Goal: Task Accomplishment & Management: Manage account settings

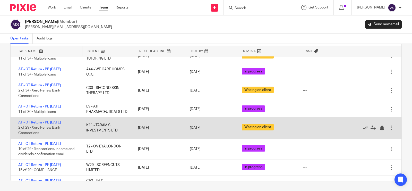
scroll to position [365, 0]
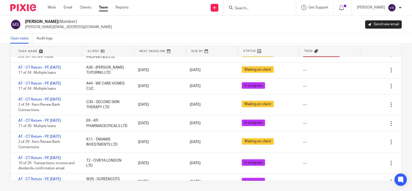
click at [133, 25] on div "Manasvi Shah (Member) manasvi@confiancebizsol.in Send new email" at bounding box center [205, 24] width 391 height 11
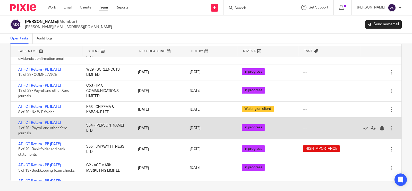
scroll to position [462, 0]
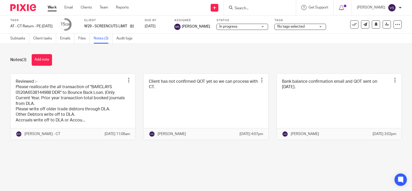
click at [66, 95] on link at bounding box center [73, 107] width 125 height 66
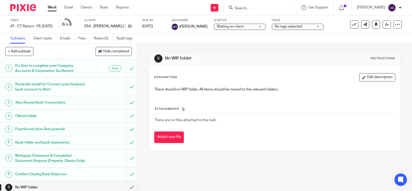
click at [249, 28] on span "Waiting on client" at bounding box center [236, 26] width 39 height 5
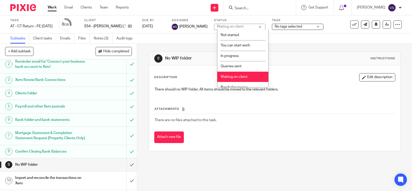
scroll to position [32, 0]
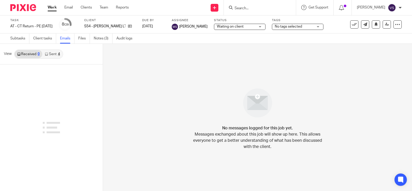
click at [50, 53] on link "Sent 4" at bounding box center [52, 54] width 20 height 8
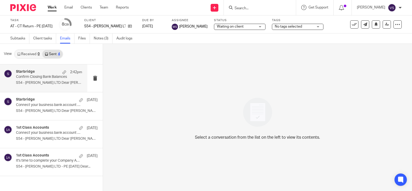
click at [52, 73] on div "Starbridge 2:42pm" at bounding box center [49, 71] width 66 height 5
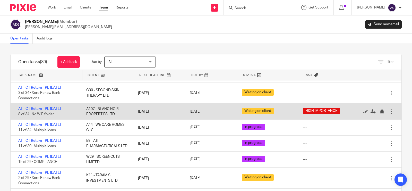
scroll to position [386, 0]
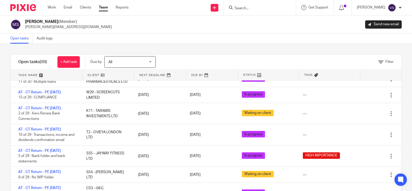
click at [197, 34] on div "Open tasks Audit logs" at bounding box center [206, 38] width 412 height 10
click at [162, 33] on div "Manasvi Shah (Member) manasvi@confiancebizsol.in Send new email" at bounding box center [206, 24] width 412 height 18
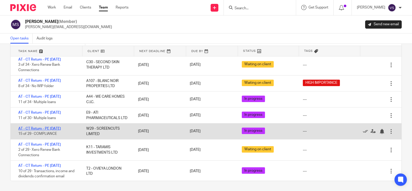
scroll to position [358, 0]
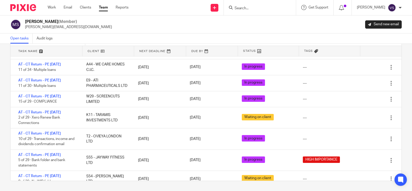
click at [103, 6] on link "Team" at bounding box center [103, 7] width 9 height 5
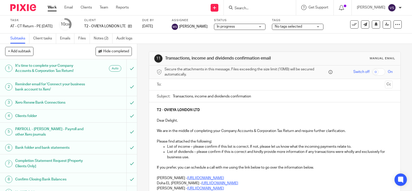
click at [246, 27] on span "In progress" at bounding box center [236, 26] width 39 height 5
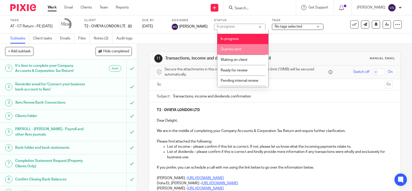
scroll to position [26, 0]
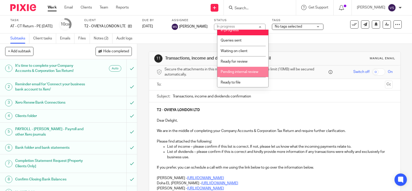
click at [254, 68] on li "Pending internal review" at bounding box center [242, 72] width 51 height 11
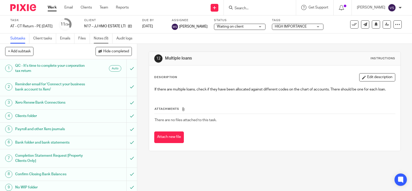
drag, startPoint x: 100, startPoint y: 41, endPoint x: 99, endPoint y: 38, distance: 2.9
click at [100, 41] on link "Notes (9)" at bounding box center [103, 38] width 19 height 10
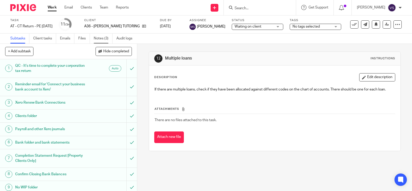
click at [105, 38] on link "Notes (3)" at bounding box center [103, 38] width 19 height 10
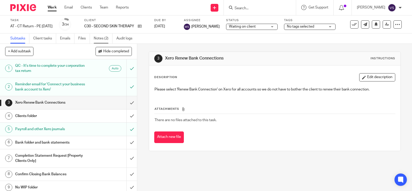
click at [102, 40] on link "Notes (2)" at bounding box center [103, 38] width 19 height 10
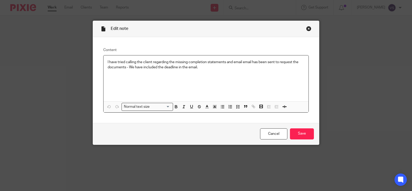
click at [308, 31] on div "Edit note" at bounding box center [206, 29] width 226 height 16
click at [306, 29] on div "Close this dialog window" at bounding box center [308, 28] width 5 height 5
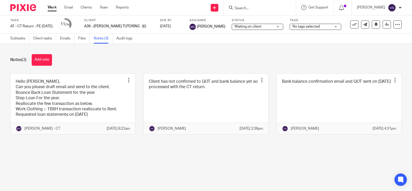
click at [88, 104] on link at bounding box center [73, 104] width 125 height 60
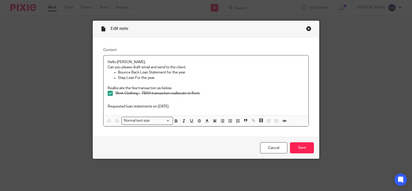
click at [306, 30] on div "Close this dialog window" at bounding box center [308, 28] width 5 height 5
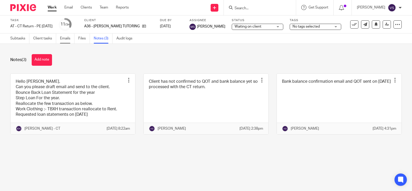
click at [69, 39] on link "Emails" at bounding box center [67, 38] width 14 height 10
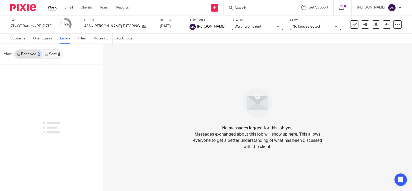
click at [53, 52] on link "Sent 4" at bounding box center [52, 54] width 20 height 8
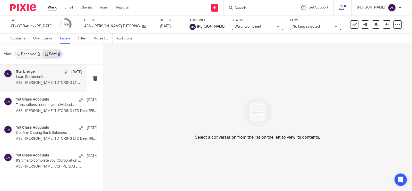
click at [58, 80] on div "Starbridge 6 Jun Loan Statements A36 - SAM TUTORING LTD Dear Samuel, ..." at bounding box center [49, 77] width 66 height 17
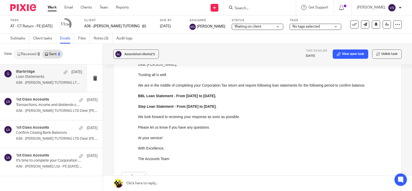
scroll to position [64, 0]
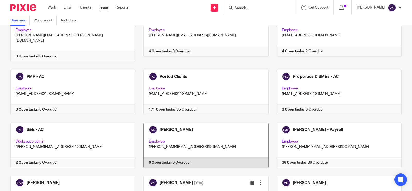
scroll to position [450, 0]
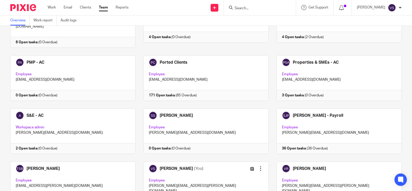
click at [250, 9] on input "Search" at bounding box center [257, 8] width 46 height 5
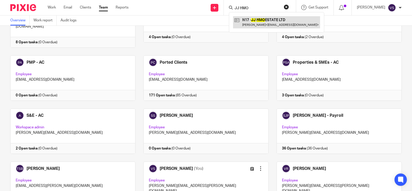
type input "JJ HMO"
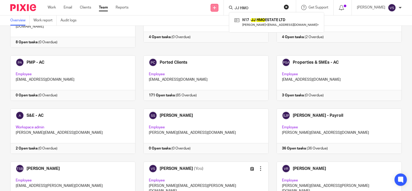
drag, startPoint x: 260, startPoint y: 7, endPoint x: 220, endPoint y: 9, distance: 40.2
click at [220, 9] on div "Send new email Create task Add client Request signature JJ HMO N17 - JJ HMO EST…" at bounding box center [274, 7] width 276 height 15
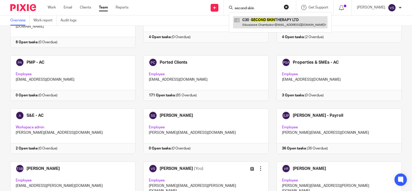
type input "second skin"
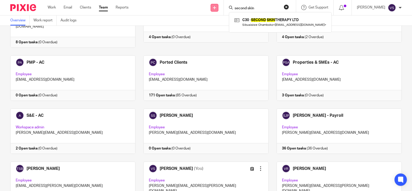
click at [219, 5] on div "Send new email Create task Add client Request signature second skin C30 - SECON…" at bounding box center [274, 7] width 276 height 15
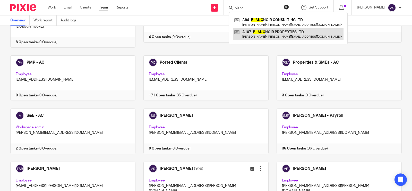
type input "blanc"
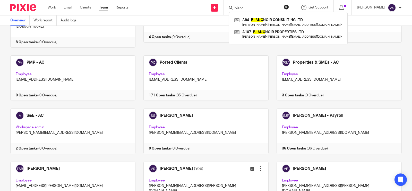
click at [249, 7] on input "blanc" at bounding box center [257, 8] width 46 height 5
drag, startPoint x: 251, startPoint y: 7, endPoint x: 214, endPoint y: 3, distance: 36.8
click at [216, 5] on div "Send new email Create task Add client Request signature blanc A94 - BLANC NOIR …" at bounding box center [274, 7] width 276 height 15
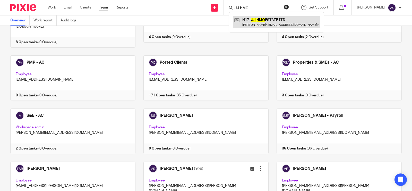
type input "JJ HMO"
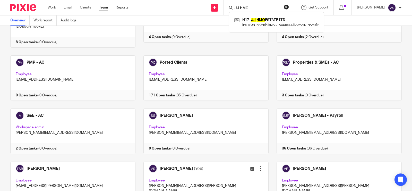
drag, startPoint x: 260, startPoint y: 8, endPoint x: 182, endPoint y: 12, distance: 78.8
click at [182, 12] on div "Send new email Create task Add client Request signature JJ HMO N17 - JJ HMO EST…" at bounding box center [274, 7] width 276 height 15
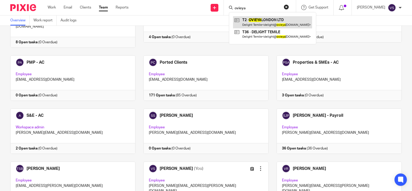
type input "ovieya"
click at [105, 8] on link "Team" at bounding box center [103, 7] width 9 height 5
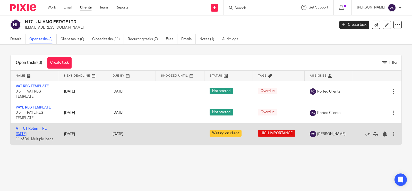
click at [35, 128] on link "AT - CT Return - PE [DATE]" at bounding box center [31, 131] width 31 height 9
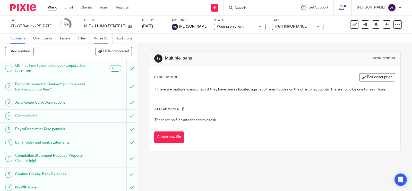
click at [105, 36] on link "Notes (9)" at bounding box center [103, 38] width 19 height 10
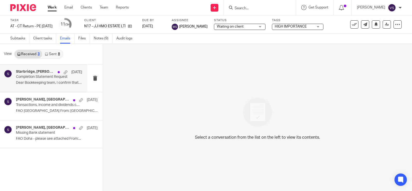
click at [66, 78] on p "Completion Statement Request" at bounding box center [42, 77] width 53 height 4
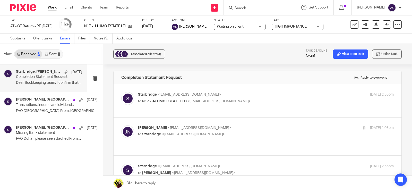
click at [237, 89] on label at bounding box center [257, 100] width 288 height 33
click at [121, 92] on input "checkbox" at bounding box center [121, 92] width 0 height 0
checkbox input "true"
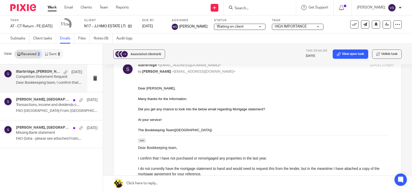
scroll to position [161, 0]
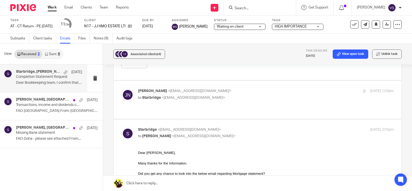
click at [246, 95] on p "to Starbridge <info@starbridge.uk>" at bounding box center [223, 97] width 170 height 5
checkbox input "true"
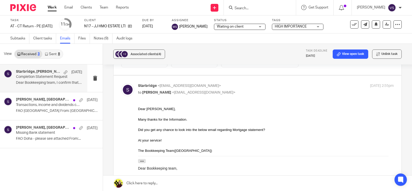
scroll to position [386, 0]
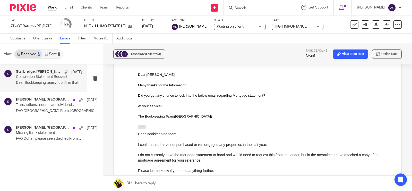
click at [54, 55] on link "Sent 8" at bounding box center [52, 54] width 20 height 8
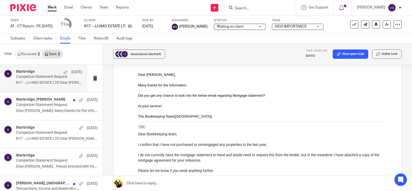
click at [55, 86] on div "Starbridge 8 Oct Completion Statement Request N17 - JJ HMO ESTATE LTD Dear Joel…" at bounding box center [49, 77] width 66 height 17
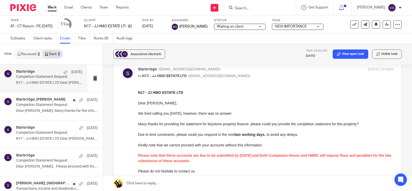
scroll to position [64, 0]
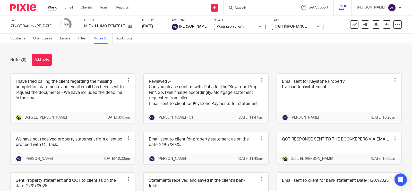
click at [46, 59] on button "Add note" at bounding box center [42, 60] width 20 height 12
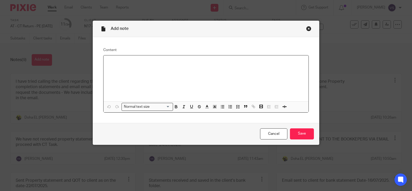
click at [125, 56] on div at bounding box center [205, 78] width 205 height 46
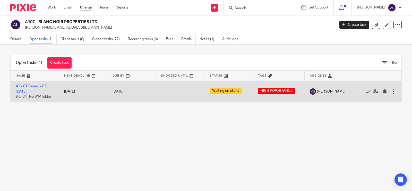
click at [37, 84] on td "AT - CT Return - PE 28-02-2025 8 of 34 · No WIP folder" at bounding box center [35, 91] width 48 height 21
click at [36, 85] on link "AT - CT Return - PE [DATE]" at bounding box center [31, 88] width 31 height 9
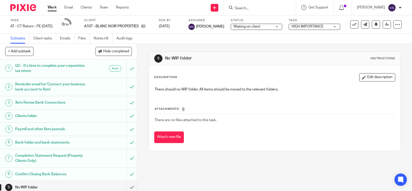
click at [253, 8] on input "Search" at bounding box center [257, 8] width 46 height 5
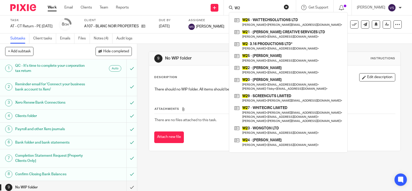
type input "W"
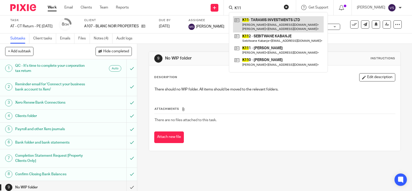
type input "K11"
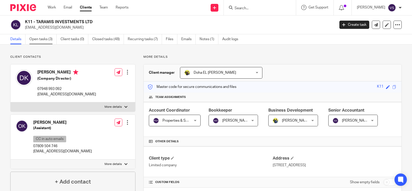
click at [41, 43] on link "Open tasks (3)" at bounding box center [42, 39] width 27 height 10
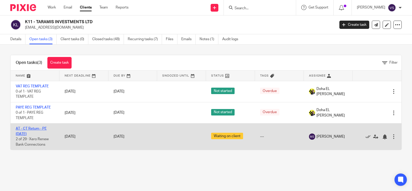
click at [39, 127] on link "AT - CT Return - PE [DATE]" at bounding box center [31, 131] width 31 height 9
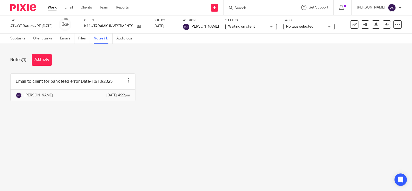
click at [261, 8] on input "Search" at bounding box center [257, 8] width 46 height 5
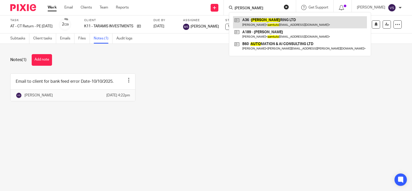
type input "[PERSON_NAME]"
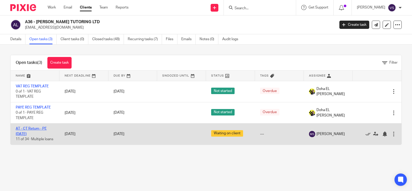
click at [29, 129] on link "AT - CT Return - PE [DATE]" at bounding box center [31, 131] width 31 height 9
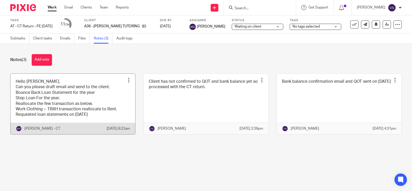
click at [79, 92] on link at bounding box center [73, 104] width 125 height 60
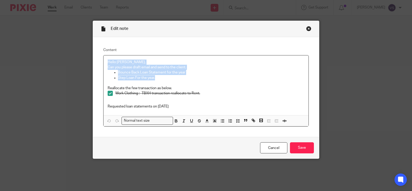
drag, startPoint x: 157, startPoint y: 79, endPoint x: 106, endPoint y: 61, distance: 54.5
click at [106, 61] on div "Hello [PERSON_NAME], Can you please draft email and send to the client. Bounce …" at bounding box center [205, 85] width 205 height 60
click at [160, 78] on p "Step Loan For the year." at bounding box center [211, 77] width 186 height 5
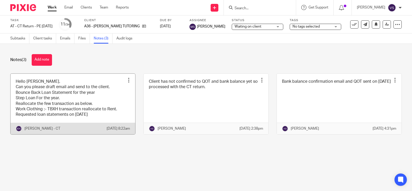
click at [76, 99] on link at bounding box center [73, 104] width 125 height 60
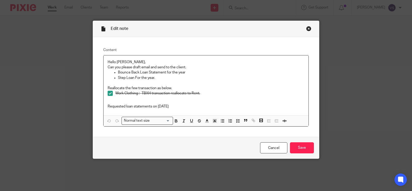
click at [306, 26] on div "Close this dialog window" at bounding box center [308, 28] width 5 height 5
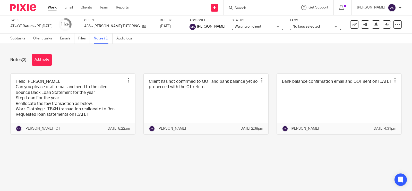
click at [258, 8] on input "Search" at bounding box center [257, 8] width 46 height 5
type input "A"
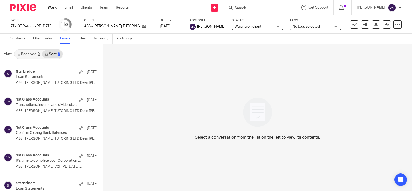
click at [64, 77] on p "Loan Statements" at bounding box center [48, 77] width 65 height 4
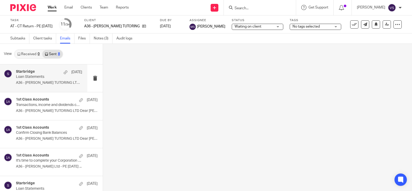
click at [52, 84] on p "A36 - SAM TUTORING LTD Dear Samuel, ..." at bounding box center [49, 83] width 66 height 4
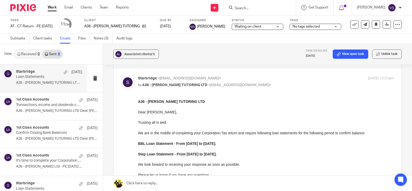
scroll to position [32, 0]
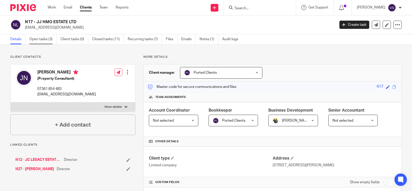
click at [45, 40] on link "Open tasks (3)" at bounding box center [42, 39] width 27 height 10
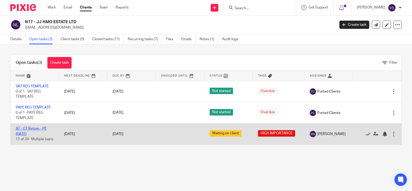
click at [35, 128] on link "AT - CT Return - PE [DATE]" at bounding box center [31, 131] width 31 height 9
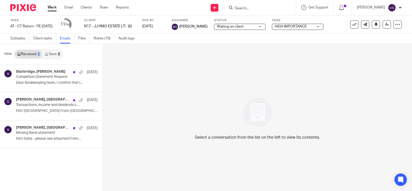
click at [53, 55] on link "Sent 8" at bounding box center [52, 54] width 20 height 8
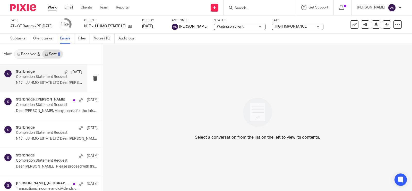
click at [44, 80] on div "Starbridge 8 Oct Completion Statement Request N17 - JJ HMO ESTATE LTD Dear Joel…" at bounding box center [49, 77] width 66 height 17
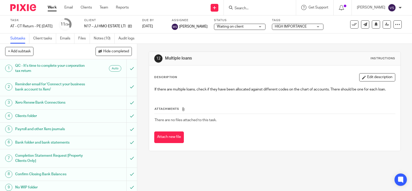
click at [48, 84] on h1 "Reminder email for 'Connect your business bank account to Xero'" at bounding box center [50, 86] width 71 height 13
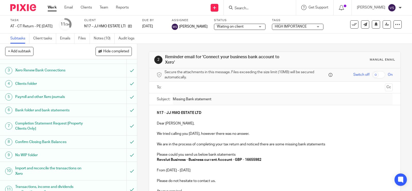
scroll to position [64, 0]
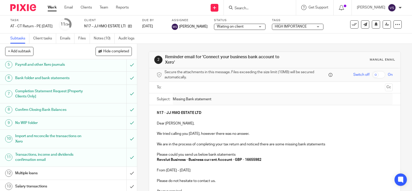
click at [79, 156] on h1 "Transactions, income and dividends confirmation email" at bounding box center [50, 156] width 71 height 13
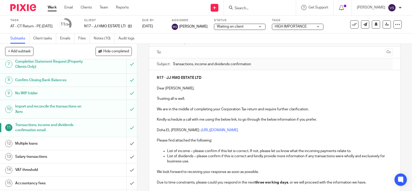
scroll to position [96, 0]
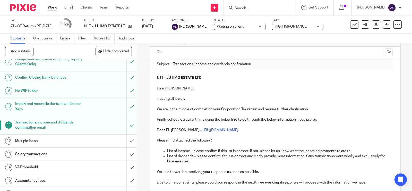
click at [62, 120] on h1 "Transactions, income and dividends confirmation email" at bounding box center [50, 124] width 71 height 13
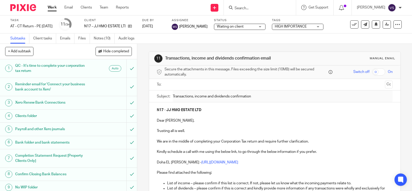
click at [75, 162] on h1 "Completion Statement Request [Property Clients Only]" at bounding box center [50, 158] width 71 height 13
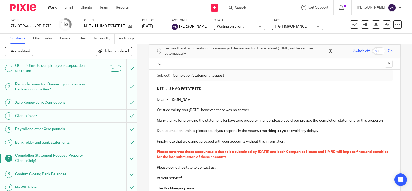
scroll to position [32, 0]
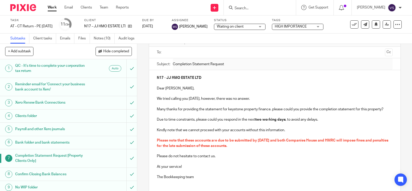
click at [282, 121] on strong "two working days" at bounding box center [270, 120] width 30 height 4
click at [312, 119] on p "Due to time constraints, please could you respond as soon as possible, to avoid…" at bounding box center [275, 119] width 236 height 5
drag, startPoint x: 303, startPoint y: 119, endPoint x: 155, endPoint y: 119, distance: 147.9
click at [157, 119] on p "Due to time constraints, please could you respond as soon as possible, to avoid…" at bounding box center [275, 119] width 236 height 5
copy p "Due to time constraints, please could you respond as soon as possible, to avoid…"
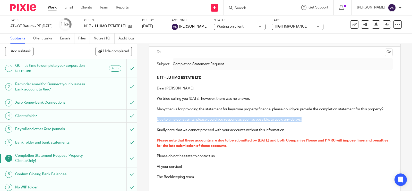
click at [206, 116] on p at bounding box center [275, 114] width 236 height 5
drag, startPoint x: 304, startPoint y: 121, endPoint x: 156, endPoint y: 120, distance: 148.2
click at [157, 120] on p "Due to time constraints, please could you respond as soon as possible, to avoid…" at bounding box center [275, 119] width 236 height 5
click at [206, 119] on p "Due to time constraints, please respond as soon as possible to avoid any delays" at bounding box center [275, 119] width 236 height 5
drag, startPoint x: 206, startPoint y: 120, endPoint x: 232, endPoint y: 122, distance: 26.4
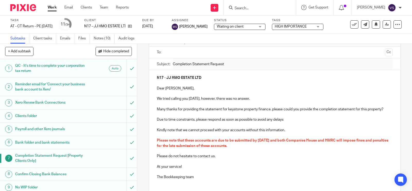
click at [206, 120] on p "Due to time constraints, please respond as soon as possible to avoid any delays" at bounding box center [275, 119] width 236 height 5
click at [302, 120] on p "Due to time constraints, please could you respond as soon as possible to avoid …" at bounding box center [275, 119] width 236 height 5
click at [212, 56] on ul at bounding box center [275, 52] width 220 height 8
click at [211, 52] on input "text" at bounding box center [274, 52] width 216 height 6
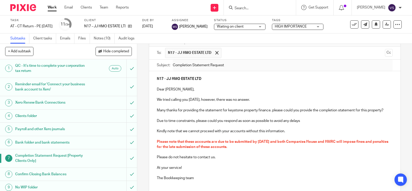
scroll to position [64, 0]
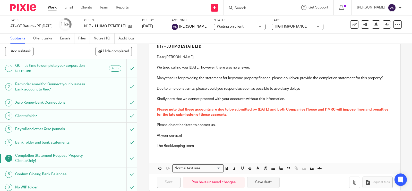
click at [258, 184] on button "Save draft" at bounding box center [263, 181] width 32 height 11
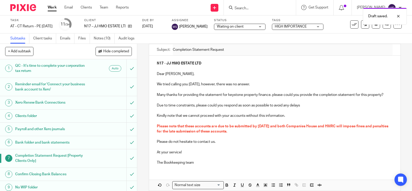
scroll to position [32, 0]
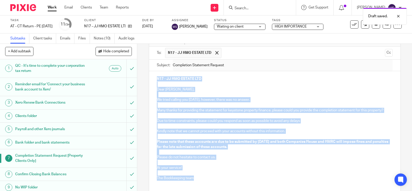
drag, startPoint x: 154, startPoint y: 78, endPoint x: 197, endPoint y: 177, distance: 107.9
click at [197, 177] on div "N17 - JJ HMO ESTATE LTD Dear Joel, We tried calling you today, however, there w…" at bounding box center [274, 127] width 251 height 113
copy div "N17 - JJ HMO ESTATE LTD Dear Joel, We tried calling you today, however, there w…"
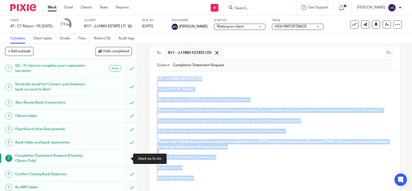
click at [126, 158] on input "submit" at bounding box center [68, 158] width 137 height 18
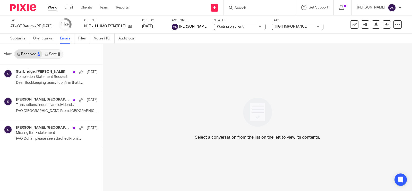
click at [56, 52] on link "Sent 8" at bounding box center [52, 54] width 20 height 8
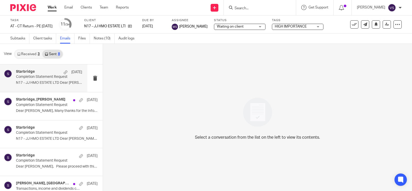
click at [57, 80] on div "Starbridge [DATE] Completion Statement Request N17 - JJ HMO ESTATE LTD Dear [PE…" at bounding box center [49, 77] width 66 height 17
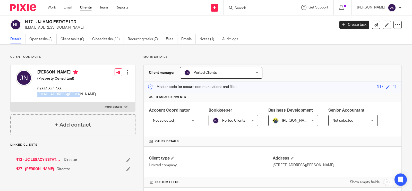
drag, startPoint x: 36, startPoint y: 94, endPoint x: 82, endPoint y: 94, distance: 46.8
click at [82, 94] on div "[PERSON_NAME] (Property Consultant) 07361 854 483 [EMAIL_ADDRESS][DOMAIN_NAME] …" at bounding box center [73, 83] width 125 height 38
copy p "[EMAIL_ADDRESS][DOMAIN_NAME]"
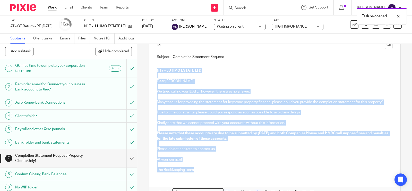
scroll to position [72, 0]
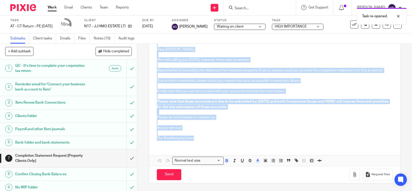
drag, startPoint x: 154, startPoint y: 110, endPoint x: 214, endPoint y: 139, distance: 67.3
click at [214, 139] on div "N17 - JJ HMO ESTATE LTD Dear [PERSON_NAME], We tried calling you [DATE], howeve…" at bounding box center [274, 87] width 251 height 113
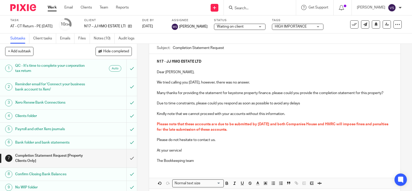
scroll to position [64, 0]
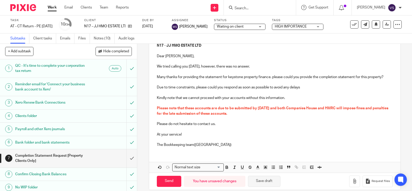
click at [266, 178] on button "Save draft" at bounding box center [264, 180] width 32 height 11
click at [166, 184] on input "Send" at bounding box center [169, 180] width 24 height 11
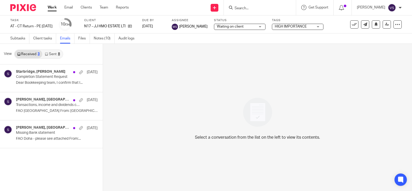
click at [52, 51] on link "Sent 8" at bounding box center [52, 54] width 20 height 8
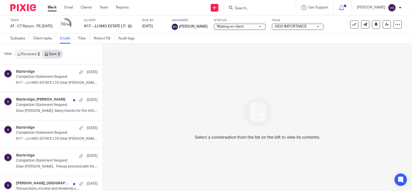
click at [56, 56] on link "Sent 8" at bounding box center [52, 54] width 20 height 8
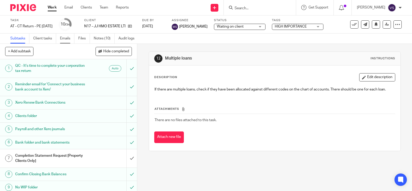
click at [66, 38] on link "Emails" at bounding box center [67, 38] width 14 height 10
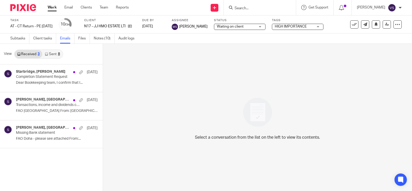
click at [56, 55] on link "Sent 8" at bounding box center [52, 54] width 20 height 8
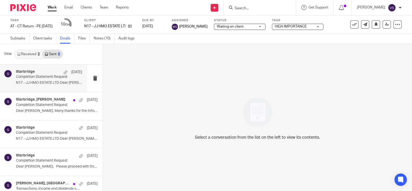
click at [54, 78] on p "Completion Statement Request" at bounding box center [42, 77] width 53 height 4
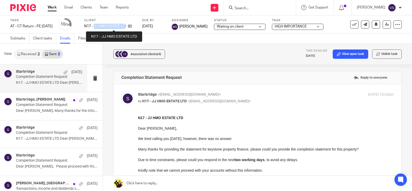
drag, startPoint x: 103, startPoint y: 28, endPoint x: 133, endPoint y: 26, distance: 30.4
click at [125, 26] on p "N17 - JJ HMO ESTATE LTD" at bounding box center [104, 26] width 41 height 5
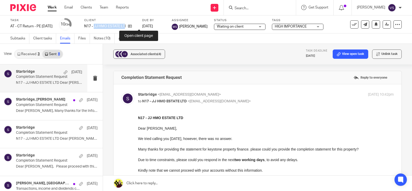
copy p "JJ HMO ESTATE LT"
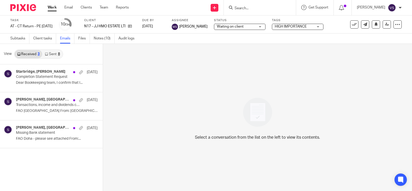
click at [55, 50] on link "Sent 8" at bounding box center [52, 54] width 20 height 8
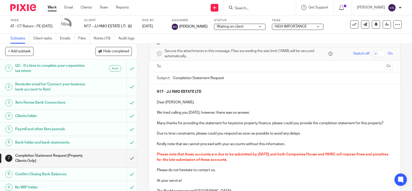
scroll to position [7, 0]
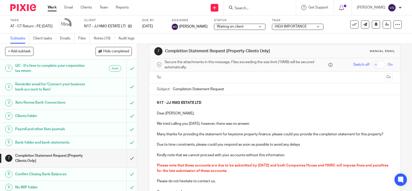
click at [205, 74] on input "text" at bounding box center [274, 77] width 216 height 6
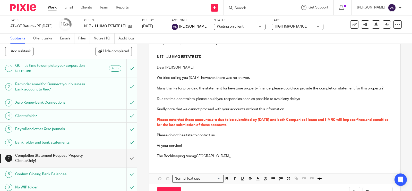
scroll to position [64, 0]
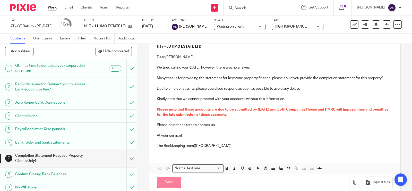
click at [169, 181] on input "Send" at bounding box center [169, 181] width 24 height 11
type input "Sent"
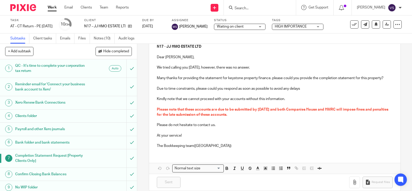
scroll to position [32, 0]
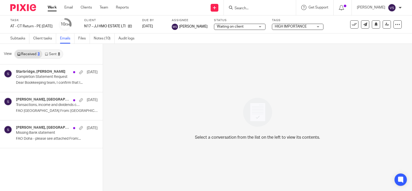
click at [53, 55] on link "Sent 8" at bounding box center [52, 54] width 20 height 8
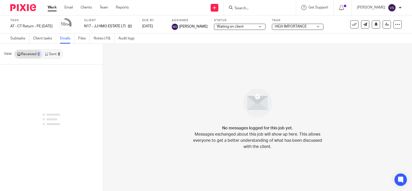
click at [53, 56] on link "Sent 8" at bounding box center [52, 54] width 20 height 8
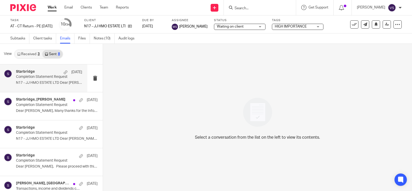
click at [53, 82] on p "N17 - JJ HMO ESTATE LTD Dear [PERSON_NAME], ..." at bounding box center [49, 83] width 66 height 4
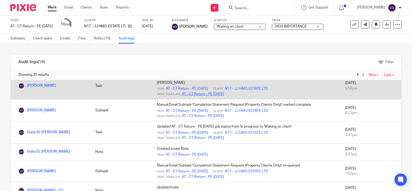
scroll to position [64, 0]
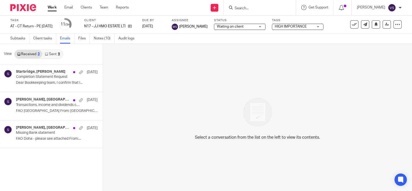
click at [53, 53] on link "Sent 9" at bounding box center [52, 54] width 20 height 8
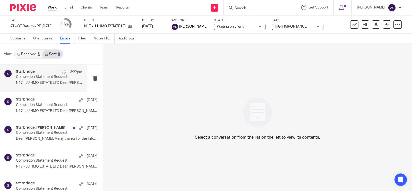
click at [32, 85] on div "Starbridge 3:22pm Completion Statement Request N17 - JJ HMO ESTATE LTD Dear Joe…" at bounding box center [49, 77] width 66 height 17
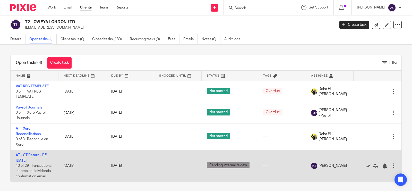
click at [35, 157] on td "AT - CT Return - PE 31-03-2025 10 of 29 · Transactions, income and dividends co…" at bounding box center [35, 166] width 48 height 32
click at [32, 156] on link "AT - CT Return - PE 31-03-2025" at bounding box center [31, 157] width 31 height 9
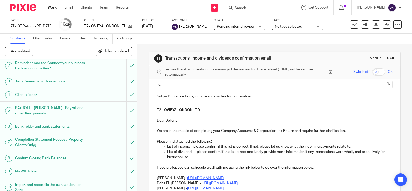
scroll to position [32, 0]
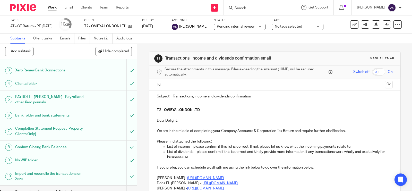
click at [187, 87] on input "text" at bounding box center [274, 85] width 216 height 6
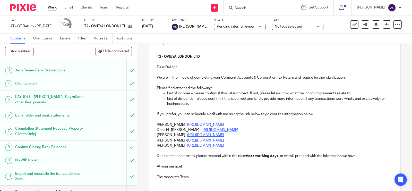
scroll to position [64, 0]
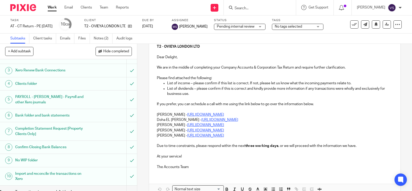
click at [157, 112] on p "Carine Thompson - https://calendly.com/meetwithcarinethompson/call" at bounding box center [275, 114] width 236 height 5
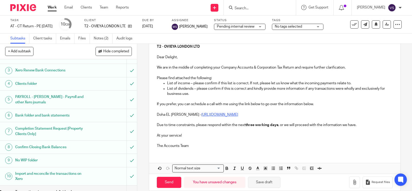
click at [273, 182] on button "Save draft" at bounding box center [264, 181] width 32 height 11
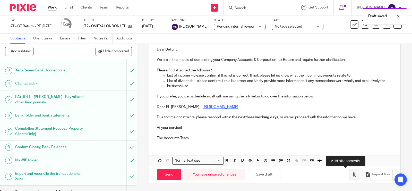
click at [352, 173] on icon "button" at bounding box center [354, 174] width 5 height 5
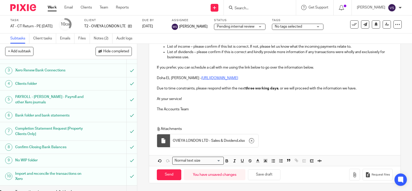
scroll to position [102, 0]
click at [166, 169] on input "Send" at bounding box center [169, 174] width 24 height 11
type input "Sent"
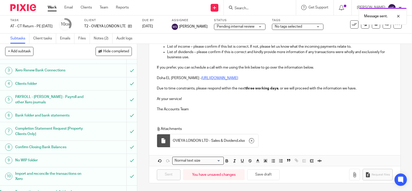
click at [263, 26] on div "Pending internal review Pending internal review" at bounding box center [239, 27] width 51 height 6
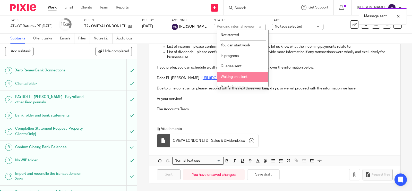
click at [251, 76] on li "Waiting on client" at bounding box center [242, 77] width 51 height 11
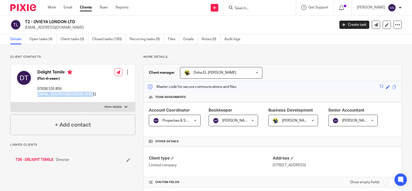
drag, startPoint x: 40, startPoint y: 93, endPoint x: 90, endPoint y: 93, distance: 50.4
click at [90, 93] on div "Delight Temile (Hairdresser) 07838 535 859 [EMAIL_ADDRESS][DOMAIN_NAME] Edit co…" at bounding box center [73, 83] width 125 height 38
copy p "[EMAIL_ADDRESS][DOMAIN_NAME]"
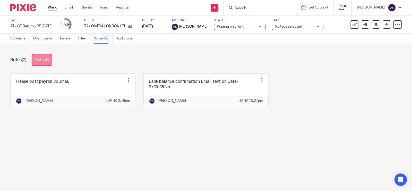
click at [47, 56] on button "Add note" at bounding box center [42, 60] width 20 height 12
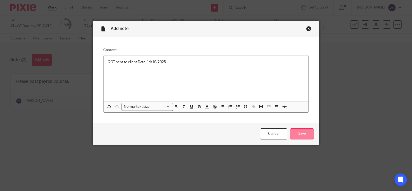
click at [301, 136] on input "Save" at bounding box center [302, 133] width 24 height 11
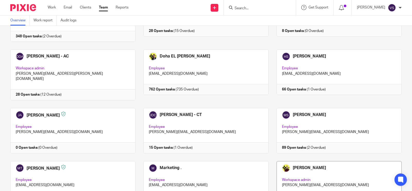
scroll to position [224, 0]
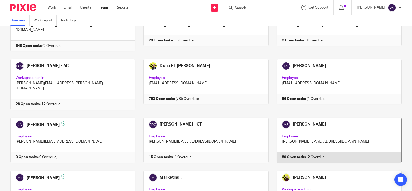
click at [343, 117] on link at bounding box center [334, 139] width 133 height 45
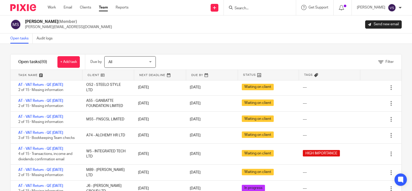
scroll to position [96, 0]
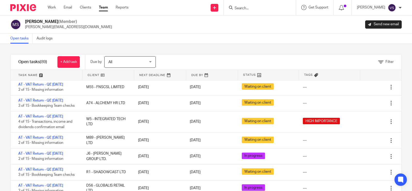
click at [187, 33] on div "Open tasks Audit logs" at bounding box center [206, 38] width 412 height 10
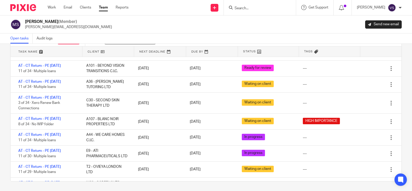
scroll to position [439, 0]
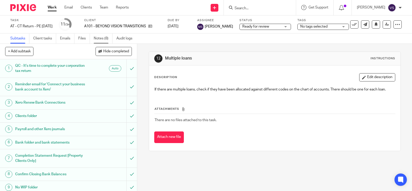
click at [102, 38] on link "Notes (8)" at bounding box center [103, 38] width 19 height 10
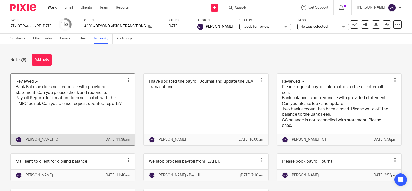
click at [88, 105] on link at bounding box center [73, 110] width 125 height 72
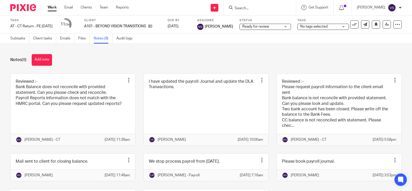
click at [88, 105] on link at bounding box center [73, 110] width 125 height 72
click at [150, 55] on div "Notes (8) Add note" at bounding box center [205, 60] width 391 height 12
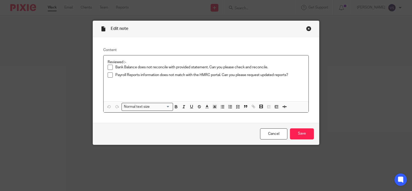
click at [306, 30] on div "Close this dialog window" at bounding box center [308, 28] width 5 height 5
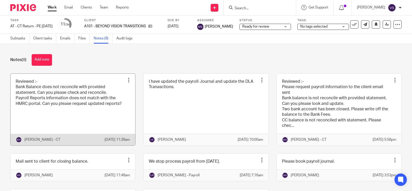
click at [61, 100] on link at bounding box center [73, 110] width 125 height 72
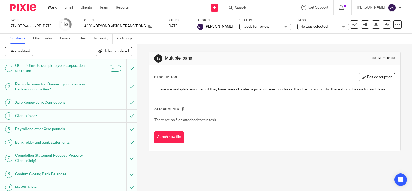
click at [254, 8] on input "Search" at bounding box center [257, 8] width 46 height 5
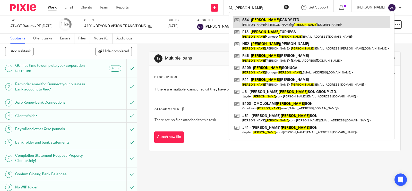
type input "[PERSON_NAME]"
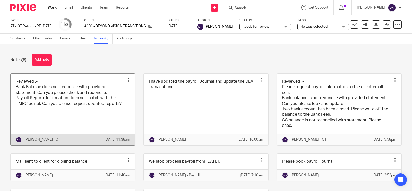
click at [48, 100] on link at bounding box center [73, 110] width 125 height 72
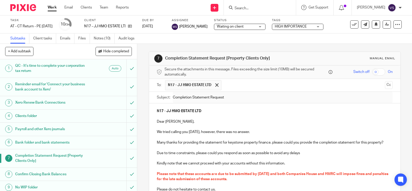
scroll to position [32, 0]
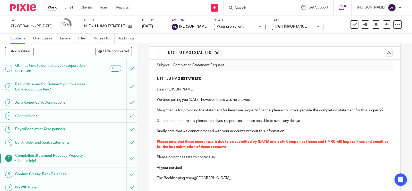
click at [255, 11] on div at bounding box center [260, 7] width 72 height 15
click at [256, 6] on input "Search" at bounding box center [257, 8] width 46 height 5
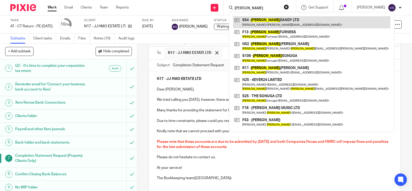
type input "john"
click at [280, 19] on link at bounding box center [311, 22] width 157 height 12
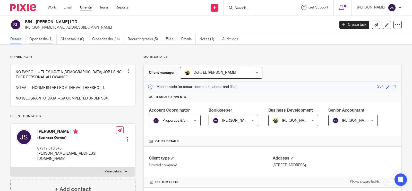
click at [43, 40] on link "Open tasks (1)" at bounding box center [42, 39] width 27 height 10
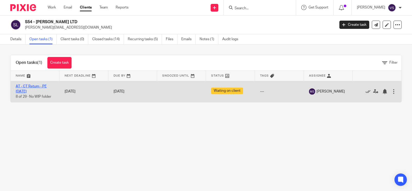
click at [39, 87] on link "AT - CT Return - PE [DATE]" at bounding box center [31, 88] width 31 height 9
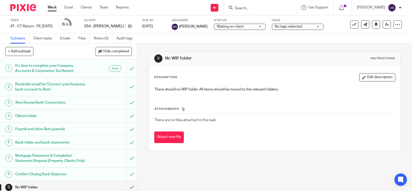
click at [252, 28] on span "Waiting on client" at bounding box center [236, 26] width 39 height 5
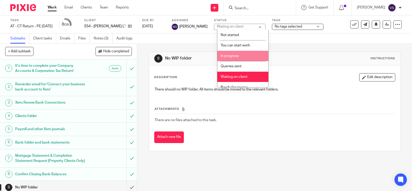
click at [248, 57] on li "In progress" at bounding box center [242, 56] width 51 height 11
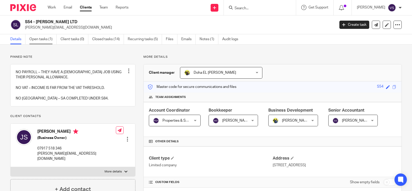
click at [44, 39] on link "Open tasks (1)" at bounding box center [42, 39] width 27 height 10
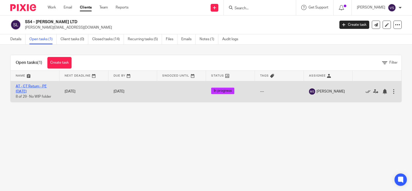
click at [38, 86] on link "AT - CT Return - PE [DATE]" at bounding box center [31, 88] width 31 height 9
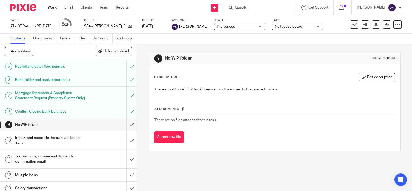
scroll to position [64, 0]
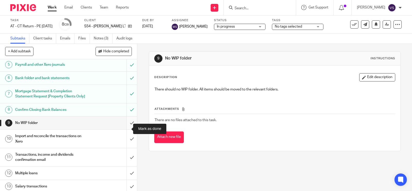
click at [123, 128] on input "submit" at bounding box center [68, 122] width 137 height 13
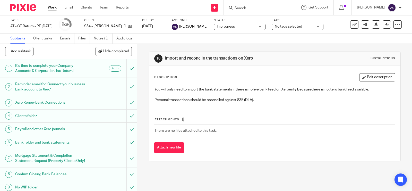
click at [259, 8] on input "Search" at bounding box center [257, 8] width 46 height 5
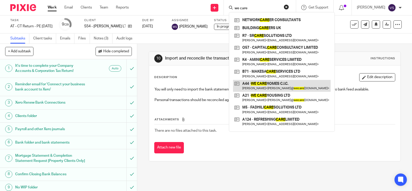
type input "we care"
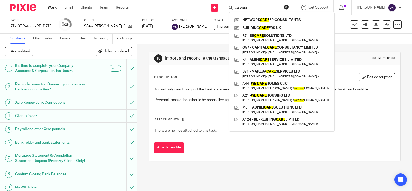
drag, startPoint x: 255, startPoint y: 8, endPoint x: 220, endPoint y: 5, distance: 34.6
click at [220, 5] on div "Send new email Create task Add client Request signature we care NETWORK CARE ER…" at bounding box center [273, 7] width 275 height 15
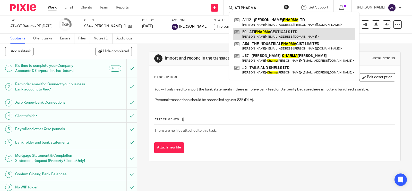
type input "ATI PHARMA"
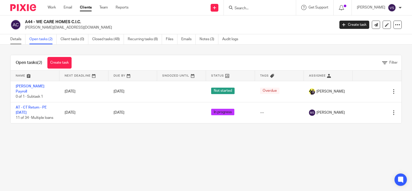
click at [17, 40] on link "Details" at bounding box center [17, 39] width 15 height 10
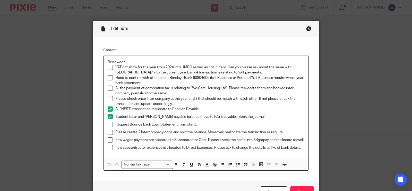
click at [108, 88] on span at bounding box center [110, 87] width 5 height 5
click at [108, 90] on span at bounding box center [110, 87] width 5 height 5
drag, startPoint x: 128, startPoint y: 133, endPoint x: 221, endPoint y: 130, distance: 93.2
click at [221, 130] on p "Please create 2 Intercompany code and split the balance, Moreover, reallocate t…" at bounding box center [209, 131] width 189 height 5
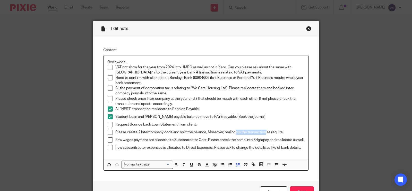
drag, startPoint x: 233, startPoint y: 132, endPoint x: 263, endPoint y: 135, distance: 30.2
click at [263, 135] on p "Please create 2 Intercompany code and split the balance, Moreover, reallocate t…" at bounding box center [209, 131] width 189 height 5
drag, startPoint x: 191, startPoint y: 77, endPoint x: 208, endPoint y: 77, distance: 17.0
click at [208, 77] on p "Need to confirm with client about Barclays Bank 60804606 (Is it Business or Per…" at bounding box center [209, 80] width 189 height 11
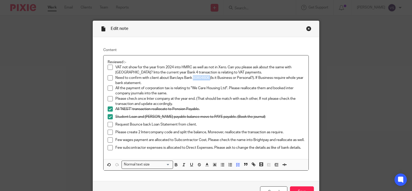
copy p "60804606"
click at [205, 82] on p "Need to confirm with client about Barclays Bank 60804606 (Is it Business or Per…" at bounding box center [209, 80] width 189 height 11
click at [181, 54] on fieldset "Content Reviewed :- VAT not show for the year from 2024 into HMRC as well as no…" at bounding box center [205, 108] width 205 height 123
click at [306, 29] on div "Close this dialog window" at bounding box center [308, 28] width 5 height 5
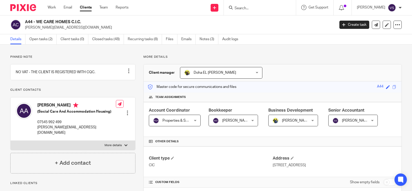
scroll to position [96, 0]
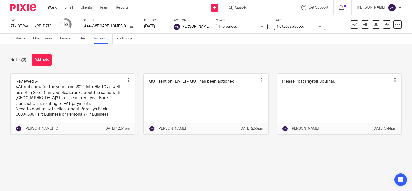
click at [112, 54] on div "Notes (3) Add note" at bounding box center [205, 60] width 391 height 12
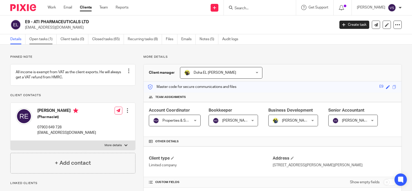
click at [40, 36] on link "Open tasks (1)" at bounding box center [42, 39] width 27 height 10
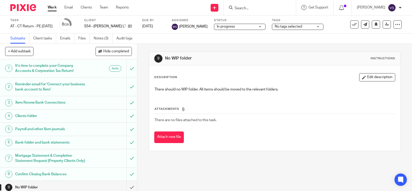
click at [247, 8] on input "Search" at bounding box center [257, 8] width 46 height 5
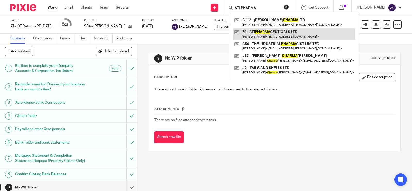
type input "ATI PHARMA"
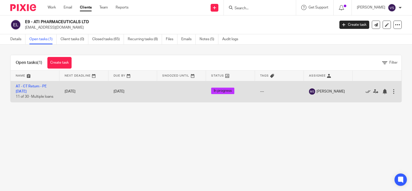
click at [31, 88] on td "AT - CT Return - PE [DATE] 11 of 30 · Multiple loans" at bounding box center [35, 91] width 49 height 21
click at [35, 87] on link "AT - CT Return - PE [DATE]" at bounding box center [31, 88] width 31 height 9
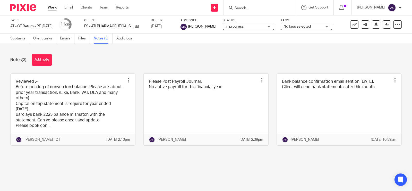
click at [143, 64] on div "Notes (3) Add note" at bounding box center [205, 60] width 391 height 12
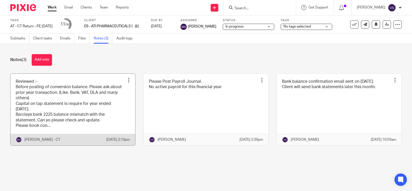
click at [102, 107] on link at bounding box center [73, 110] width 125 height 72
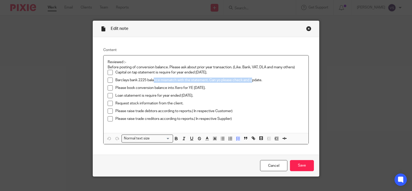
drag, startPoint x: 152, startPoint y: 80, endPoint x: 252, endPoint y: 82, distance: 99.3
click at [252, 82] on p "Barclays bank 2225 balance mismatch with the statement. Can yo please check and…" at bounding box center [209, 79] width 189 height 5
drag, startPoint x: 123, startPoint y: 88, endPoint x: 193, endPoint y: 89, distance: 70.5
click at [193, 89] on p "Please book conversion balance into Xero for YE 31/03/2024." at bounding box center [209, 87] width 189 height 5
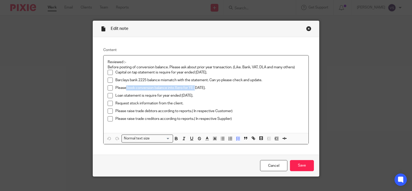
click at [193, 89] on p "Please book conversion balance into Xero for YE 31/03/2024." at bounding box center [209, 87] width 189 height 5
drag, startPoint x: 128, startPoint y: 97, endPoint x: 175, endPoint y: 97, distance: 47.6
click at [175, 97] on p "Loan statement is require for year ended 31/03/2025." at bounding box center [209, 95] width 189 height 5
drag, startPoint x: 137, startPoint y: 105, endPoint x: 166, endPoint y: 106, distance: 29.1
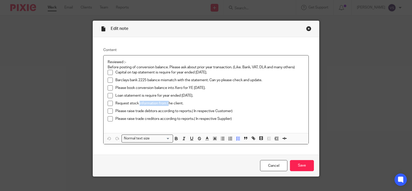
click at [166, 106] on div "Request stock information from the client." at bounding box center [209, 105] width 189 height 8
drag, startPoint x: 130, startPoint y: 95, endPoint x: 168, endPoint y: 96, distance: 37.3
click at [168, 96] on p "Loan statement is require for year ended 31/03/2025." at bounding box center [209, 95] width 189 height 5
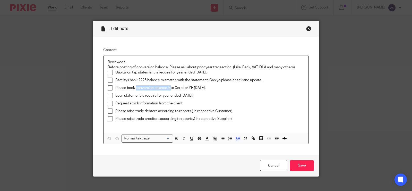
drag, startPoint x: 133, startPoint y: 90, endPoint x: 169, endPoint y: 91, distance: 35.5
click at [169, 91] on div "Please book conversion balance into Xero for YE 31/03/2024." at bounding box center [209, 89] width 189 height 8
drag, startPoint x: 135, startPoint y: 75, endPoint x: 206, endPoint y: 73, distance: 70.5
click at [206, 73] on p "Capital on tap statement is require for year ended 31/03/2025." at bounding box center [209, 72] width 189 height 5
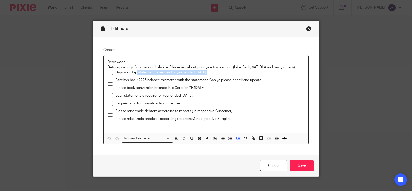
click at [206, 73] on p "Capital on tap statement is require for year ended 31/03/2025." at bounding box center [209, 72] width 189 height 5
drag, startPoint x: 156, startPoint y: 79, endPoint x: 223, endPoint y: 79, distance: 66.1
click at [223, 79] on p "Barclays bank 2225 balance mismatch with the statement. Can yo please check and…" at bounding box center [209, 79] width 189 height 5
drag, startPoint x: 133, startPoint y: 89, endPoint x: 179, endPoint y: 89, distance: 46.1
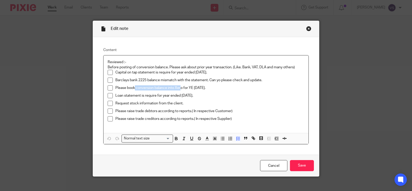
click at [179, 89] on p "Please book conversion balance into Xero for YE 31/03/2024." at bounding box center [209, 87] width 189 height 5
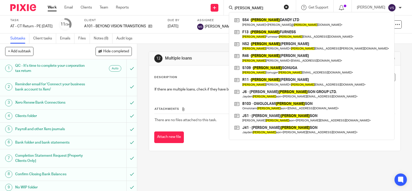
drag, startPoint x: 252, startPoint y: 10, endPoint x: 227, endPoint y: 8, distance: 25.0
click at [227, 8] on div "john S54 - JOHN DANDY LTD Jeffrey Simmons < jeffrey@ john dandy.co.uk > F13 - J…" at bounding box center [260, 7] width 72 height 15
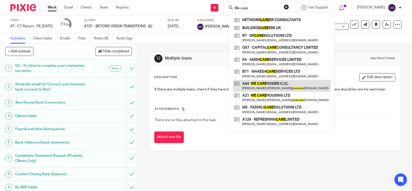
type input "We care"
click at [300, 88] on link at bounding box center [282, 86] width 98 height 12
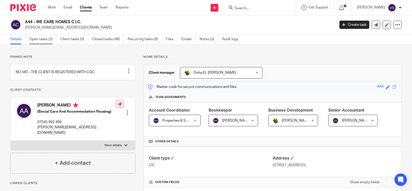
click at [46, 40] on link "Open tasks (2)" at bounding box center [42, 39] width 27 height 10
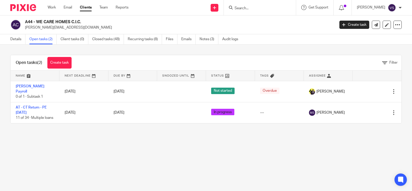
click at [157, 143] on main "A44 - WE CARE HOMES C.I.C. [PERSON_NAME][EMAIL_ADDRESS][DOMAIN_NAME] Create tas…" at bounding box center [206, 95] width 412 height 191
